Goal: Information Seeking & Learning: Learn about a topic

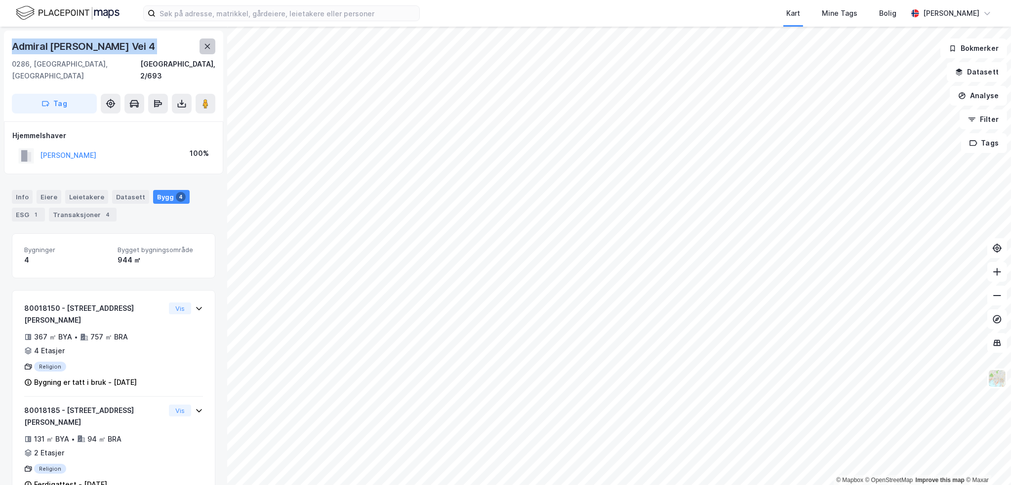
click at [205, 50] on icon at bounding box center [207, 46] width 8 height 8
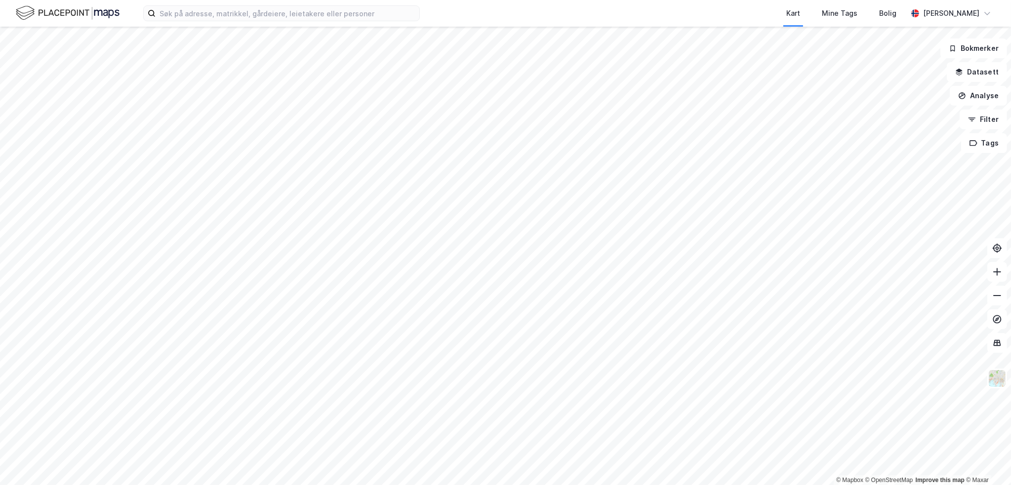
click at [0, 397] on html "Kart Mine Tags Bolig Henrik Milde © Mapbox © OpenStreetMap Improve this map © M…" at bounding box center [505, 242] width 1011 height 485
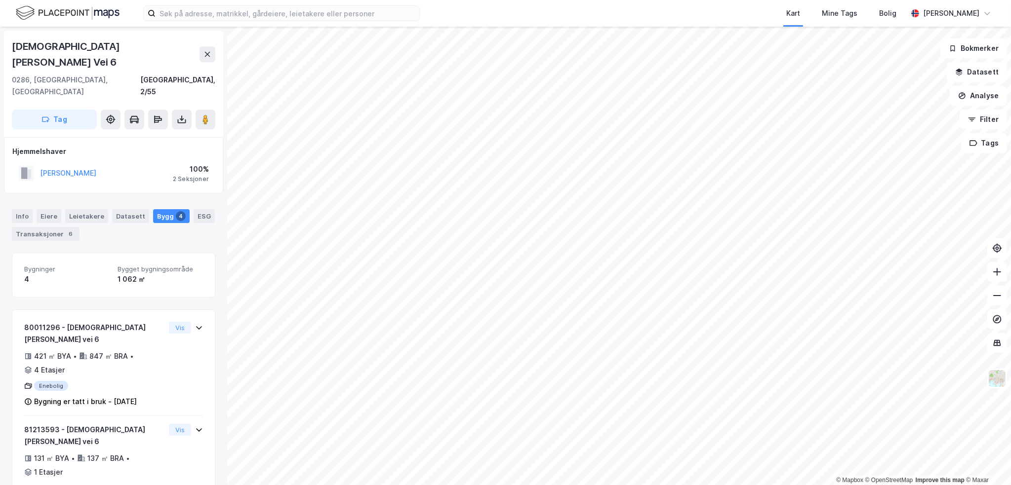
scroll to position [1, 0]
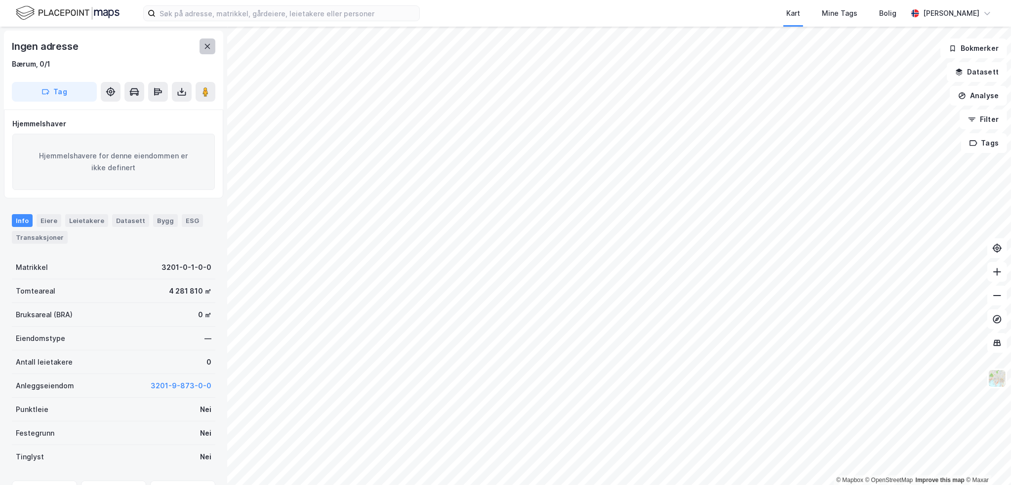
click at [203, 48] on icon at bounding box center [207, 46] width 8 height 8
